Goal: Information Seeking & Learning: Learn about a topic

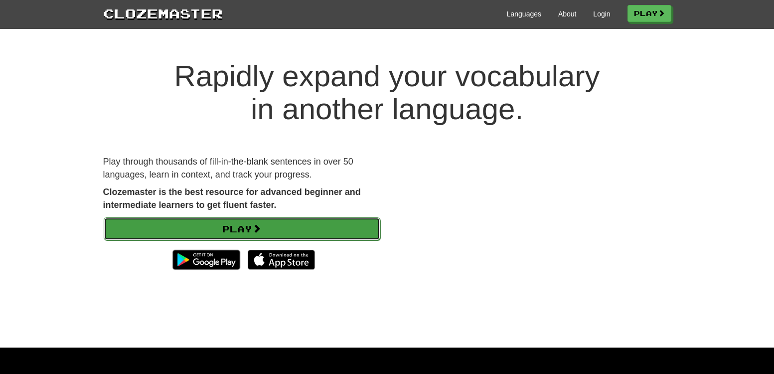
click at [261, 225] on span at bounding box center [256, 228] width 9 height 9
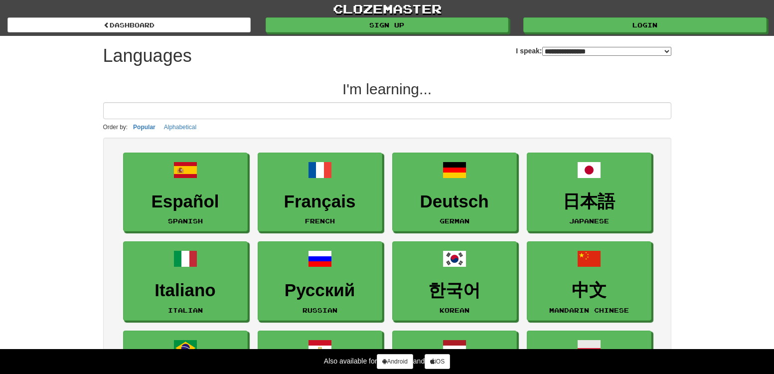
select select "*******"
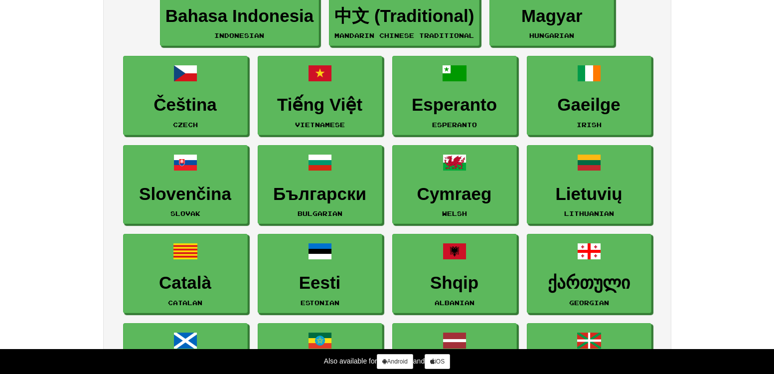
scroll to position [946, 0]
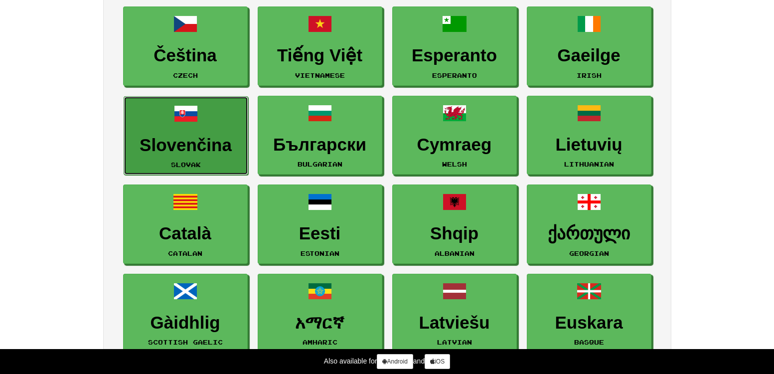
click at [197, 124] on link "Slovenčina Slovak" at bounding box center [186, 135] width 125 height 79
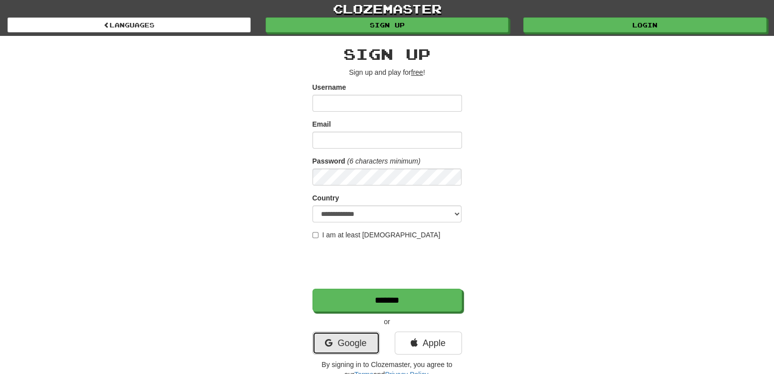
click at [356, 342] on link "Google" at bounding box center [345, 342] width 67 height 23
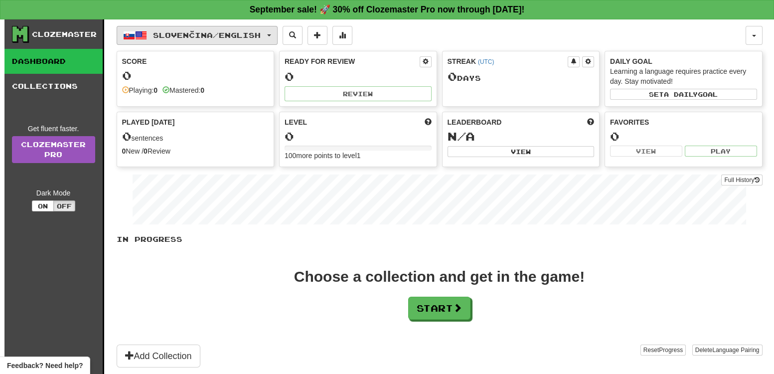
click at [261, 31] on span "Slovenčina / English" at bounding box center [207, 35] width 108 height 8
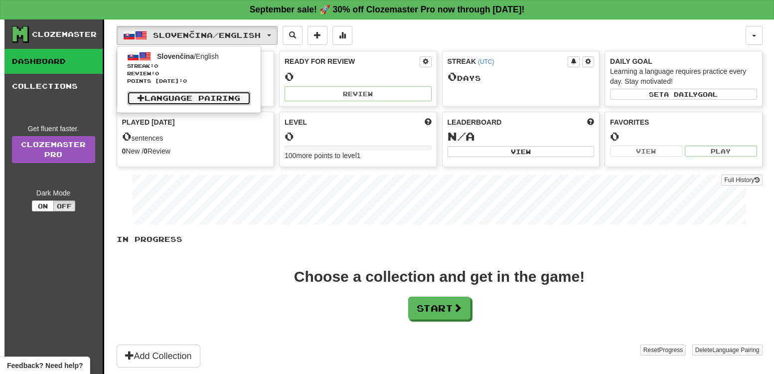
click at [218, 96] on link "Language Pairing" at bounding box center [189, 98] width 124 height 14
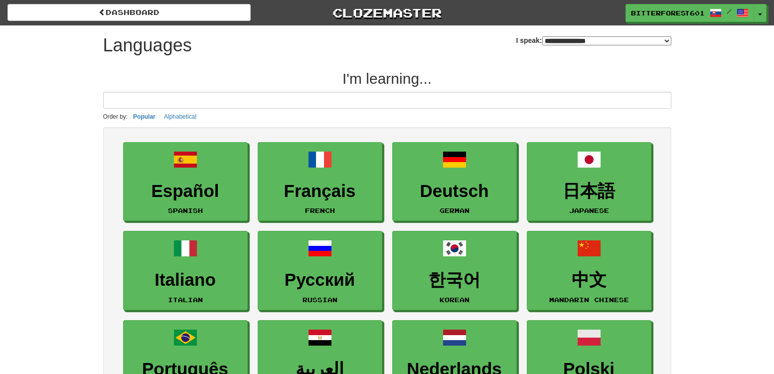
click at [555, 36] on select "**********" at bounding box center [606, 40] width 129 height 9
select select "*******"
click at [542, 36] on select "**********" at bounding box center [606, 40] width 129 height 9
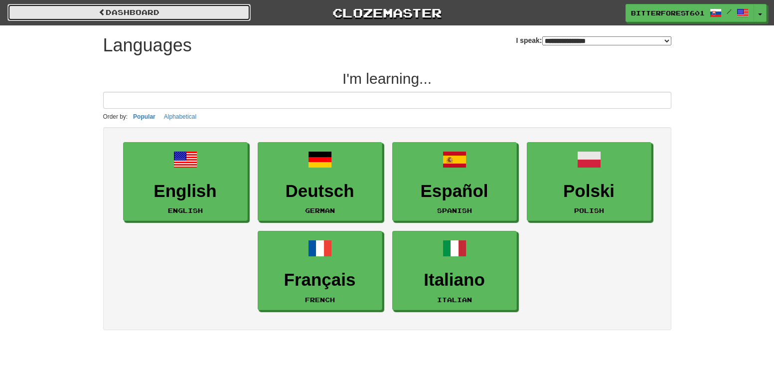
click at [140, 11] on link "dashboard" at bounding box center [128, 12] width 243 height 17
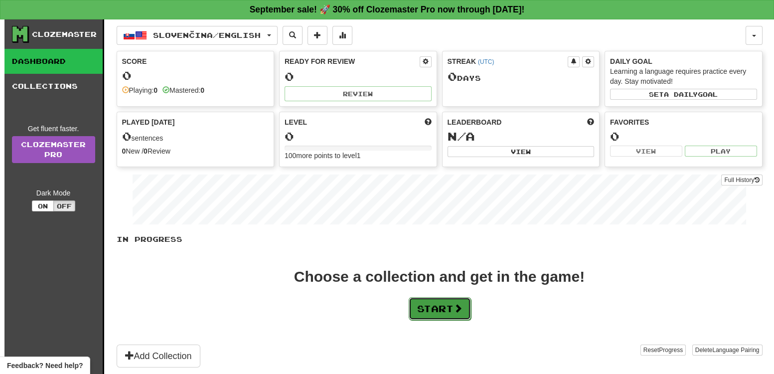
click at [436, 302] on button "Start" at bounding box center [440, 308] width 62 height 23
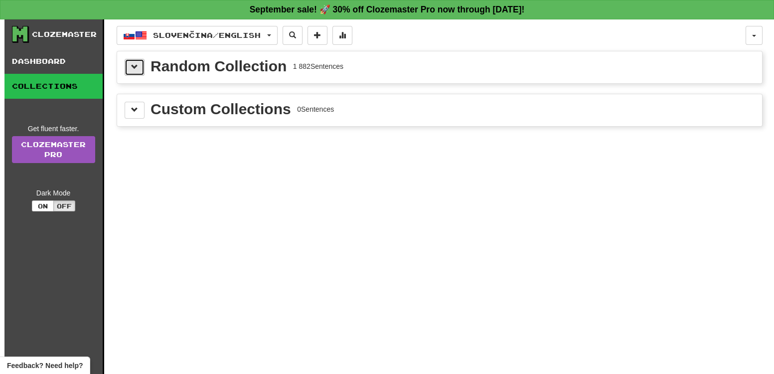
click at [134, 70] on span at bounding box center [134, 66] width 7 height 7
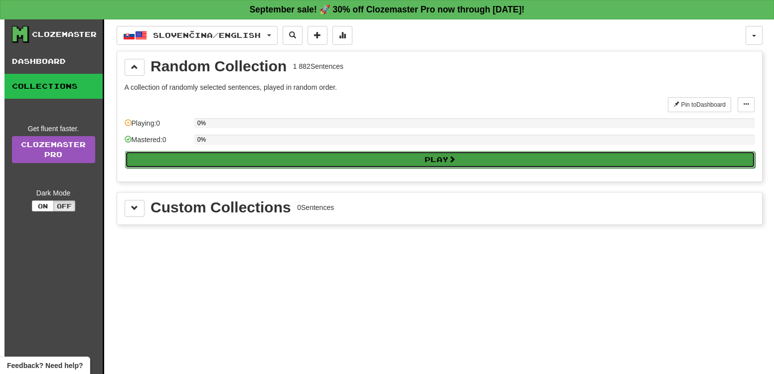
click at [301, 160] on button "Play" at bounding box center [440, 159] width 630 height 17
select select "**"
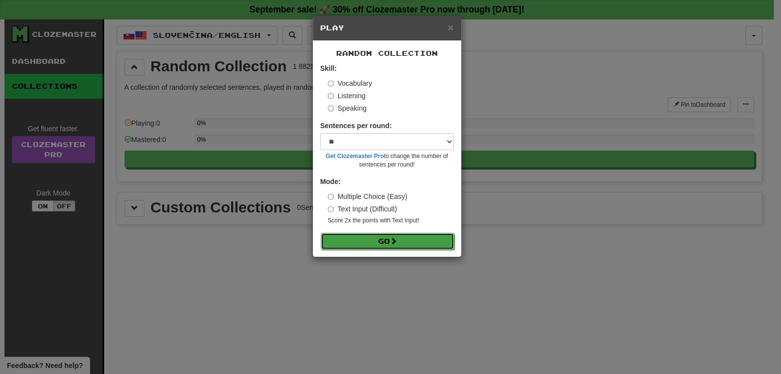
click at [406, 236] on button "Go" at bounding box center [388, 241] width 134 height 17
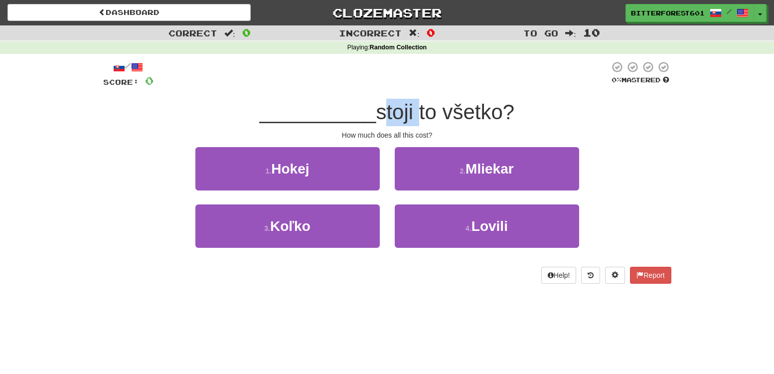
drag, startPoint x: 380, startPoint y: 111, endPoint x: 415, endPoint y: 109, distance: 35.4
click at [415, 109] on span "stoji to všetko?" at bounding box center [445, 111] width 139 height 23
drag, startPoint x: 429, startPoint y: 85, endPoint x: 416, endPoint y: 89, distance: 13.6
click at [427, 85] on div at bounding box center [381, 74] width 456 height 27
drag, startPoint x: 380, startPoint y: 116, endPoint x: 506, endPoint y: 110, distance: 126.2
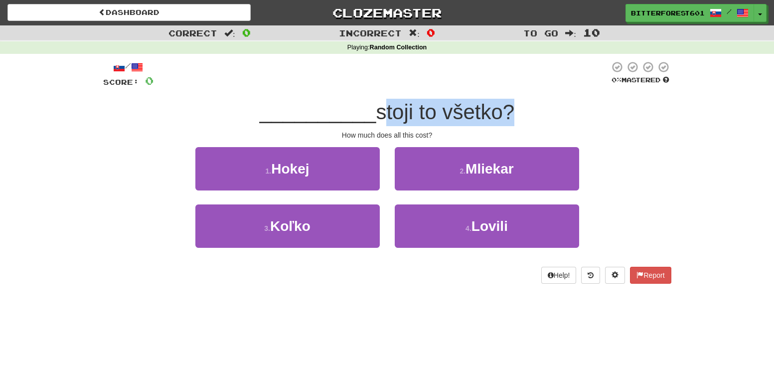
click at [506, 110] on span "stoji to všetko?" at bounding box center [445, 111] width 139 height 23
click at [534, 96] on div "/ Score: 0 0 % Mastered __________ stoji to všetko? How much does all this cost…" at bounding box center [387, 172] width 568 height 223
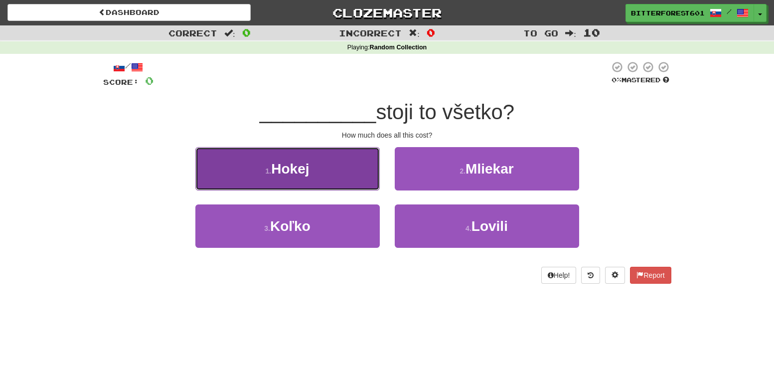
click at [334, 169] on button "1 . Hokej" at bounding box center [287, 168] width 184 height 43
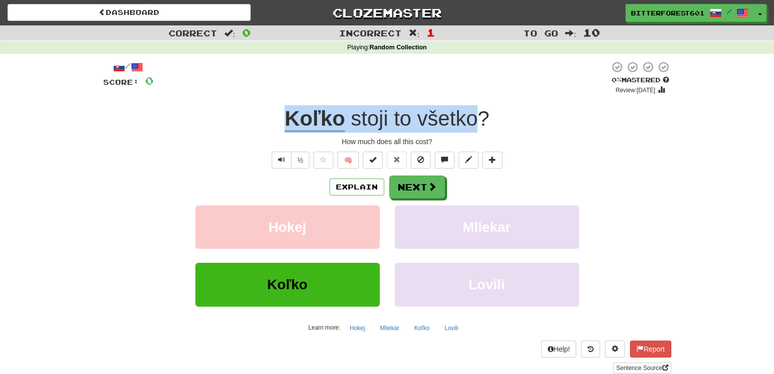
drag, startPoint x: 273, startPoint y: 115, endPoint x: 473, endPoint y: 108, distance: 200.9
click at [473, 108] on div "Koľko stoji to všetko ?" at bounding box center [387, 118] width 568 height 27
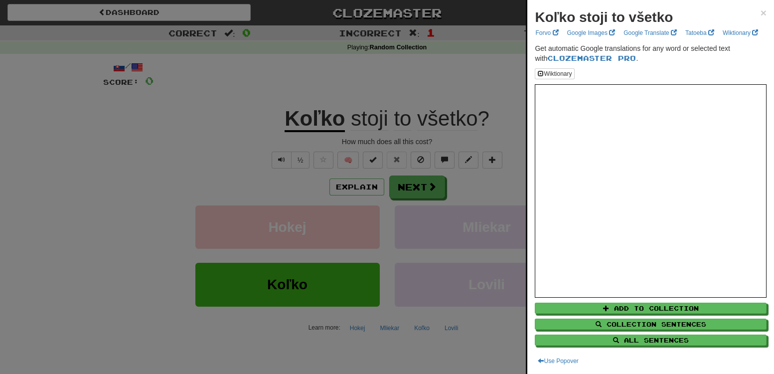
click at [480, 68] on div at bounding box center [387, 187] width 774 height 374
